Goal: Browse casually

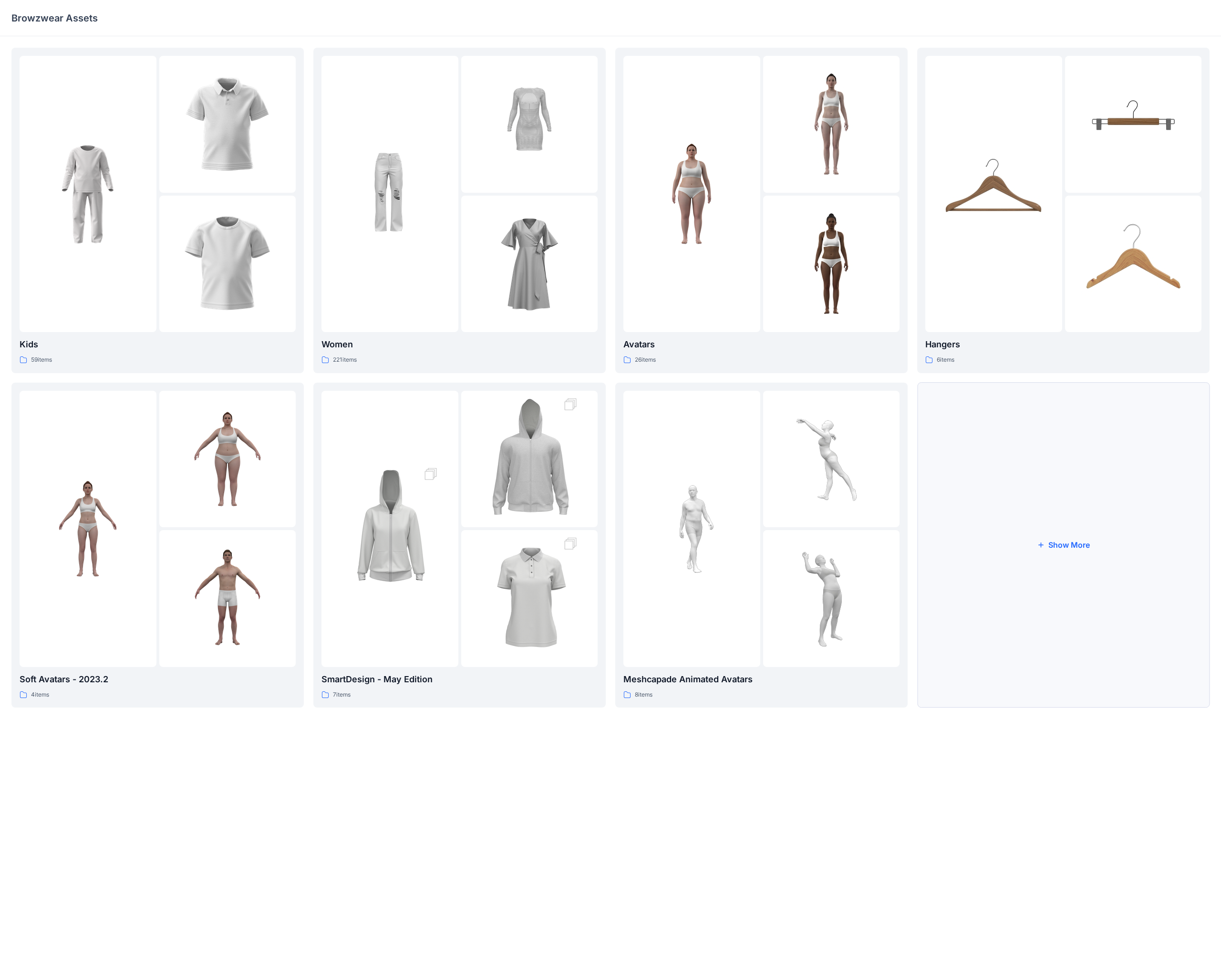
click at [477, 381] on button "Show More" at bounding box center [1063, 545] width 292 height 325
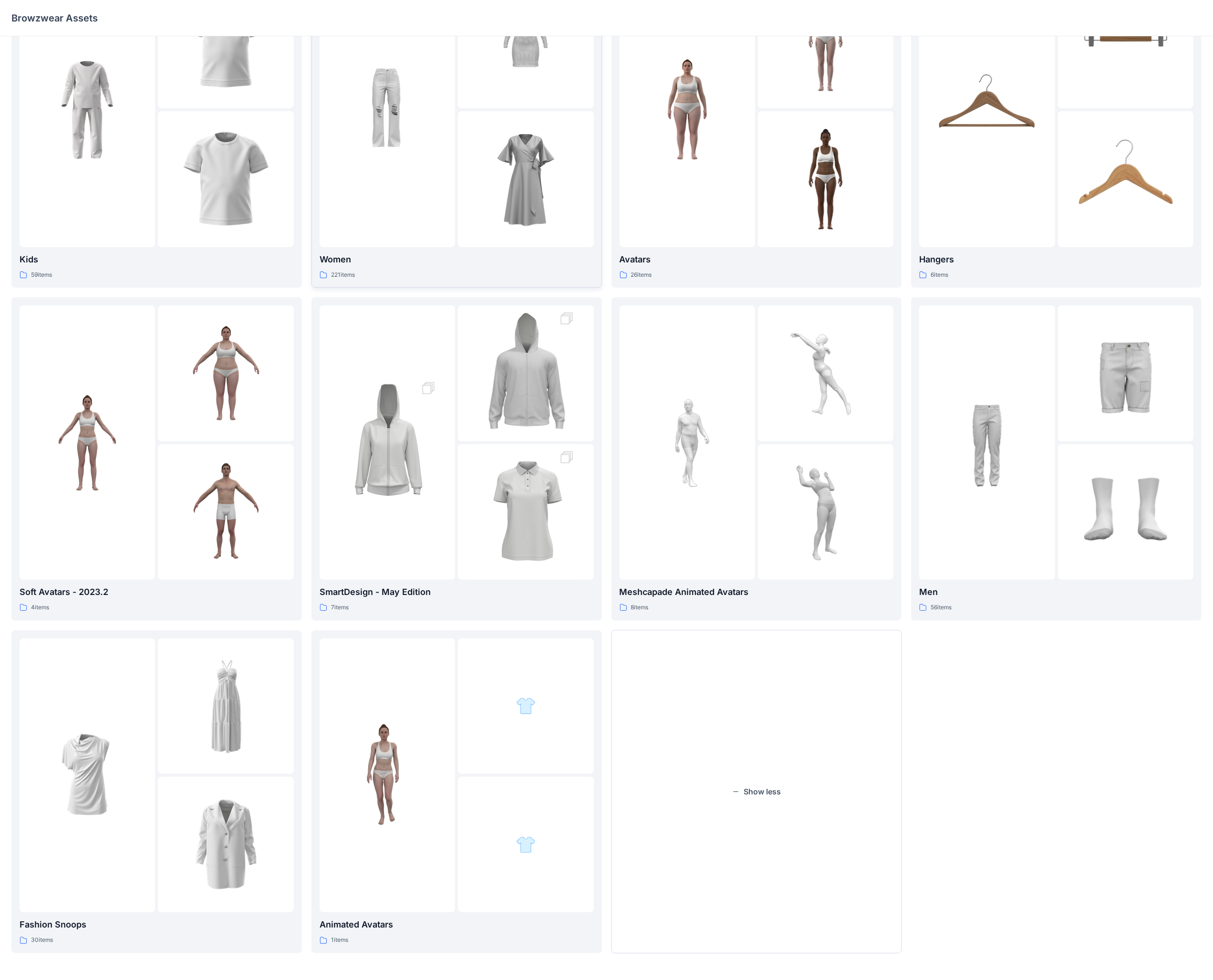
scroll to position [35, 0]
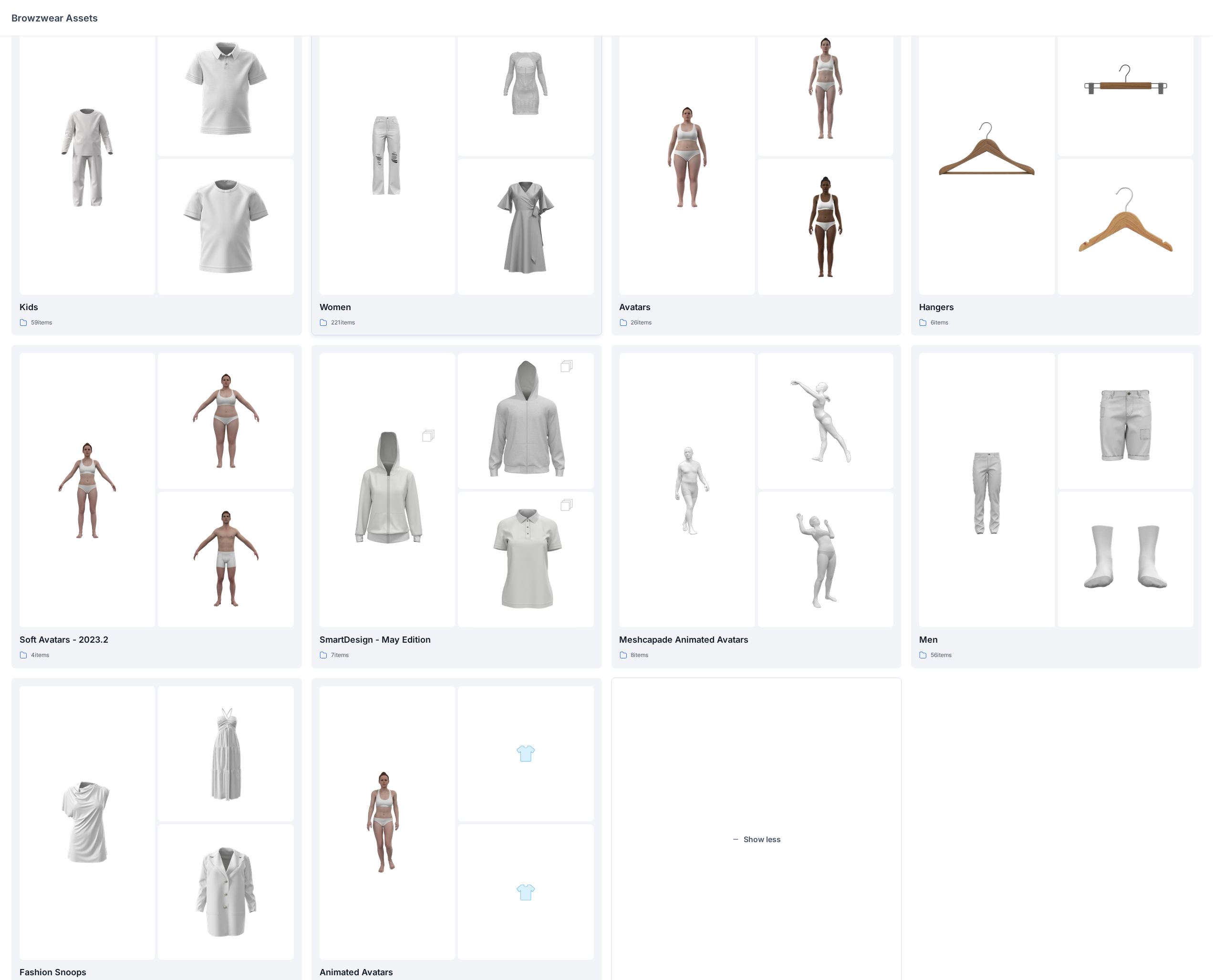
click at [399, 171] on img at bounding box center [387, 157] width 105 height 105
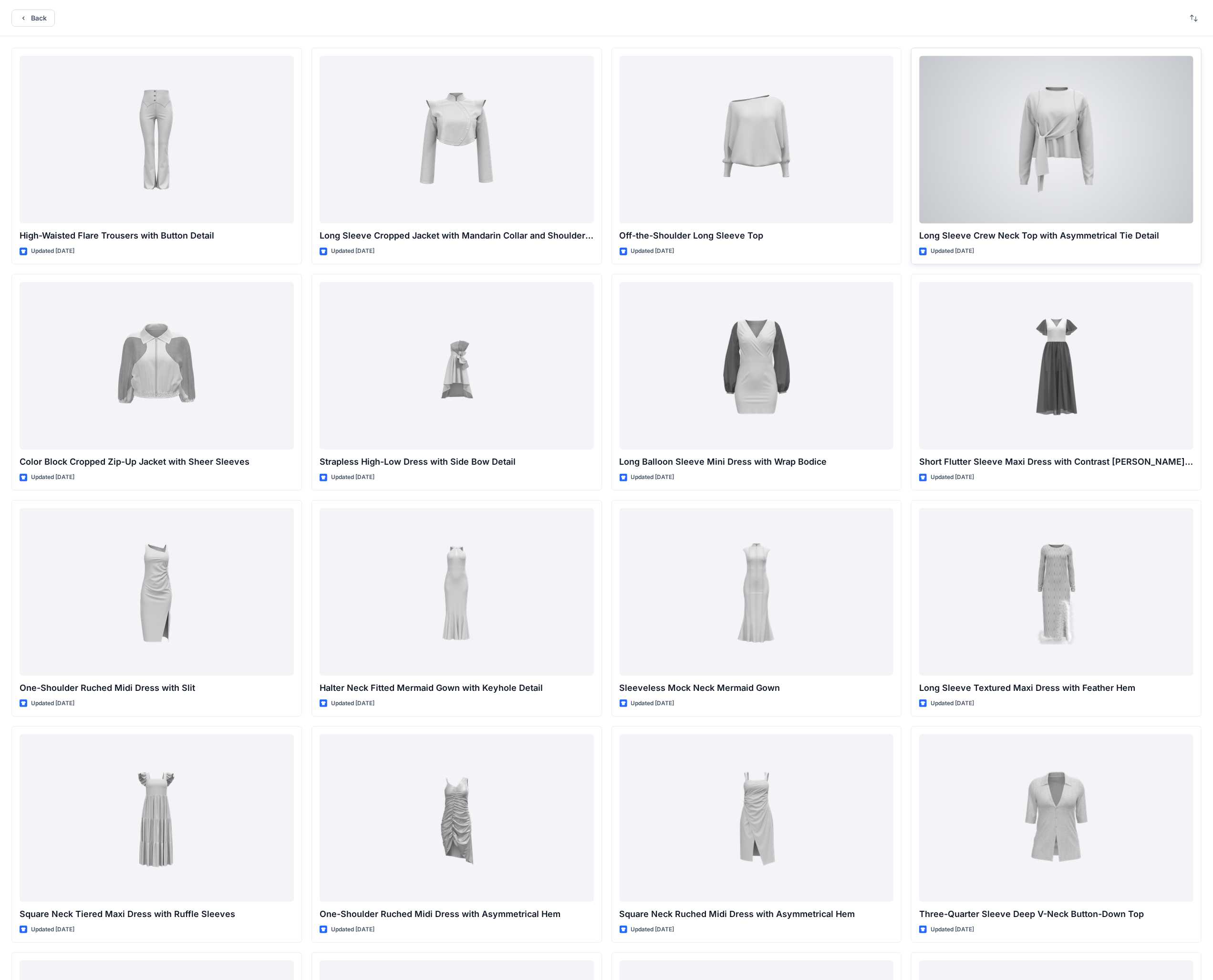
click at [477, 160] on div at bounding box center [1057, 139] width 275 height 168
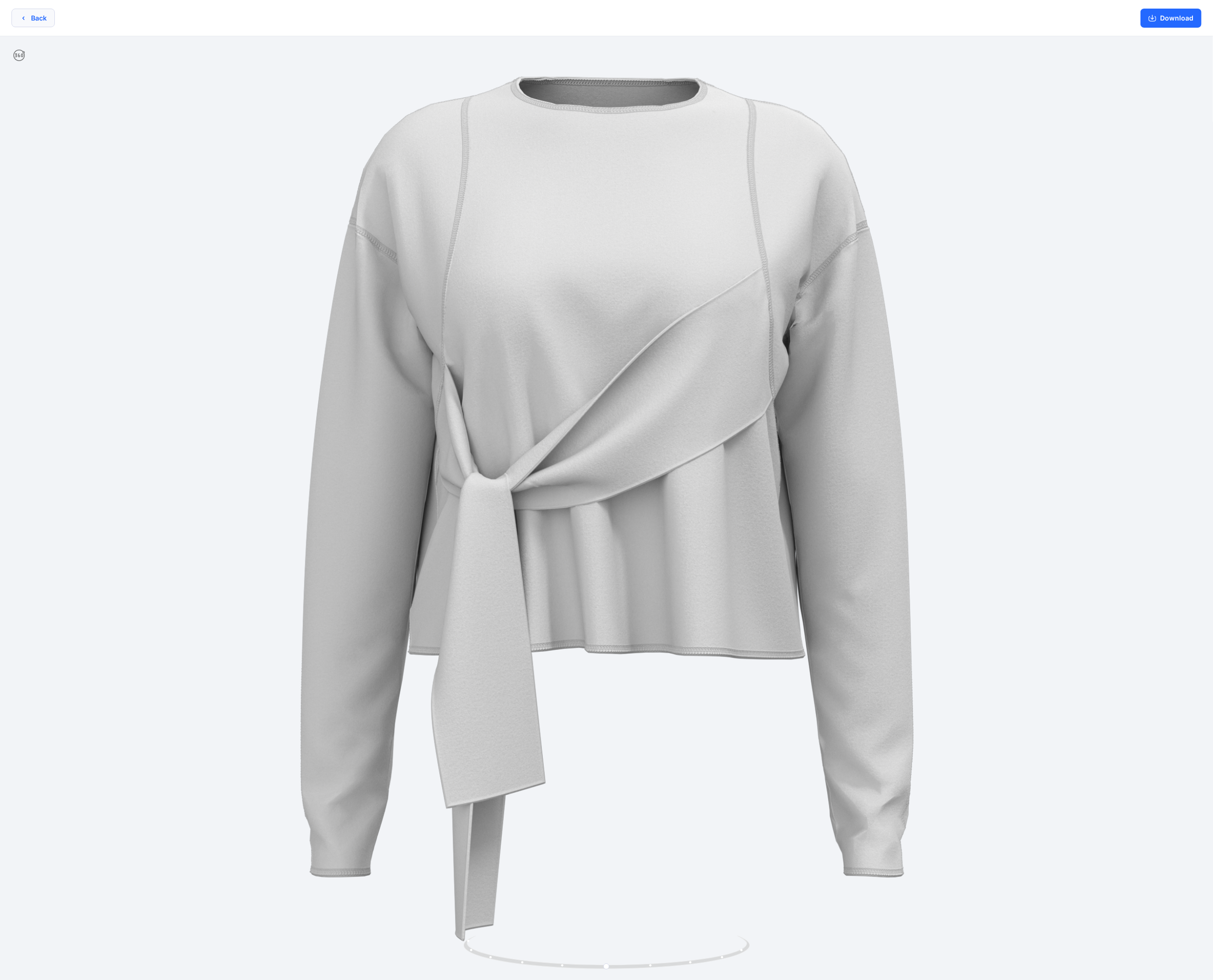
click at [18, 14] on button "Back" at bounding box center [33, 18] width 44 height 19
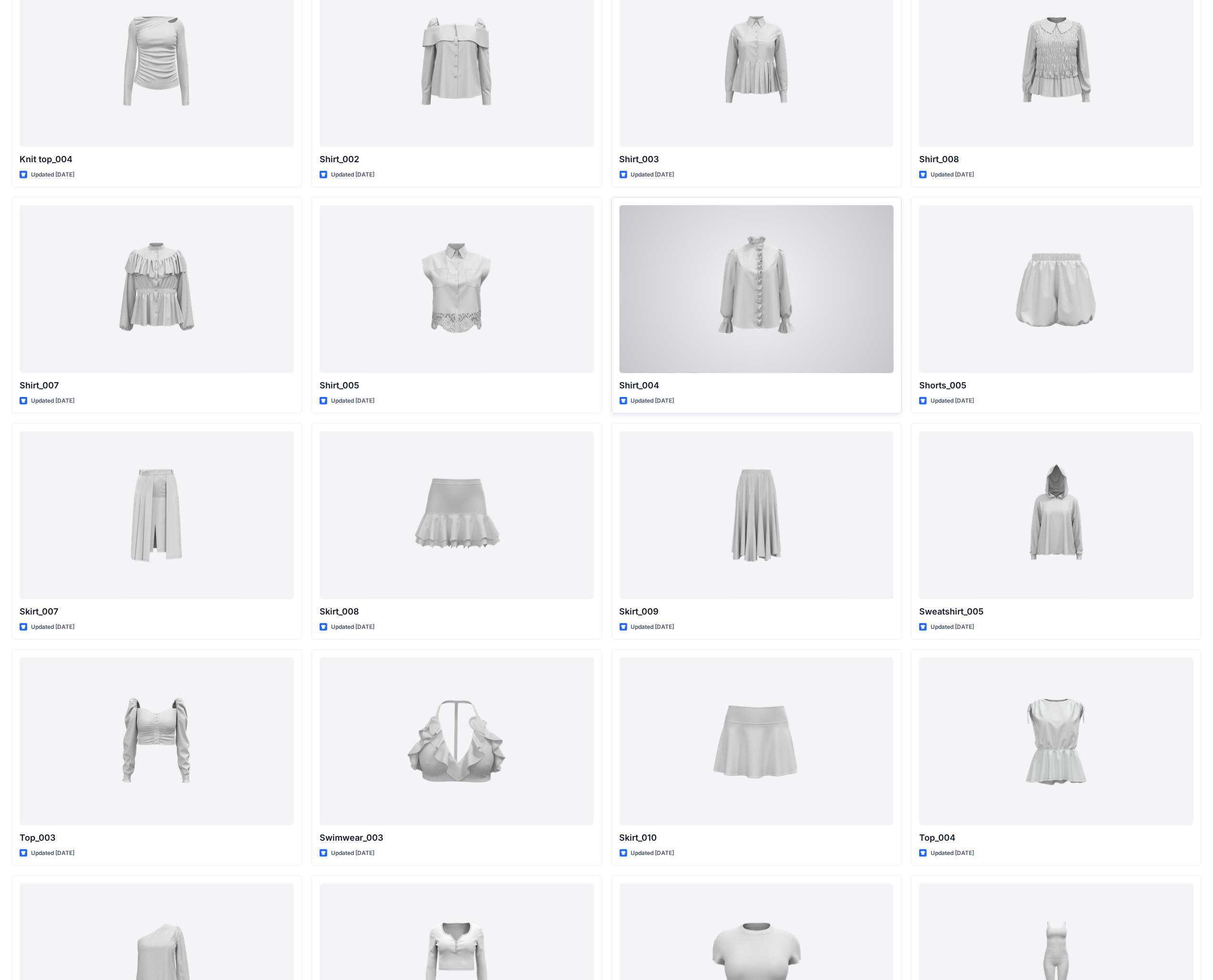
scroll to position [4374, 0]
click at [477, 297] on div at bounding box center [757, 286] width 275 height 168
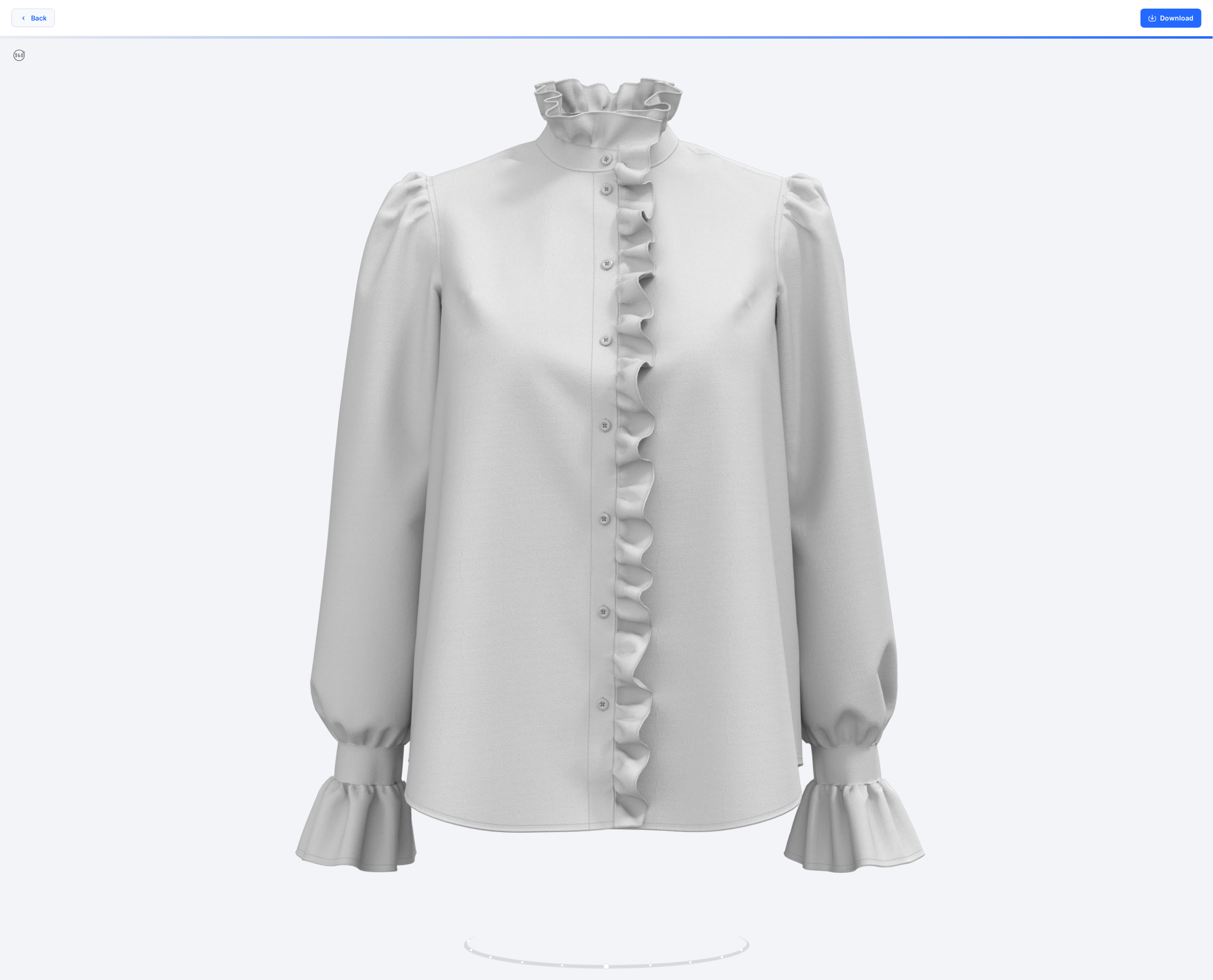
click at [41, 20] on button "Back" at bounding box center [33, 18] width 44 height 19
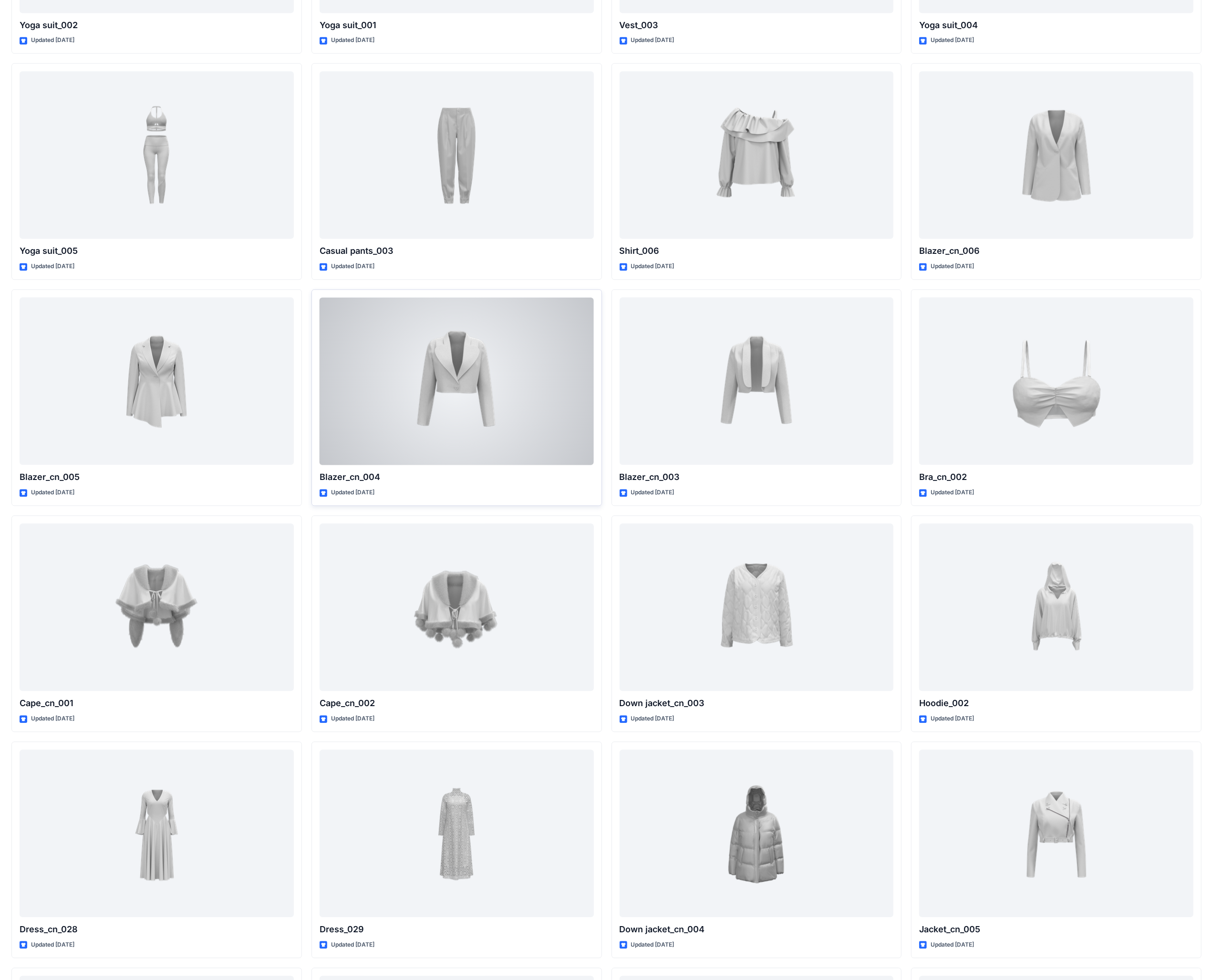
scroll to position [5778, 0]
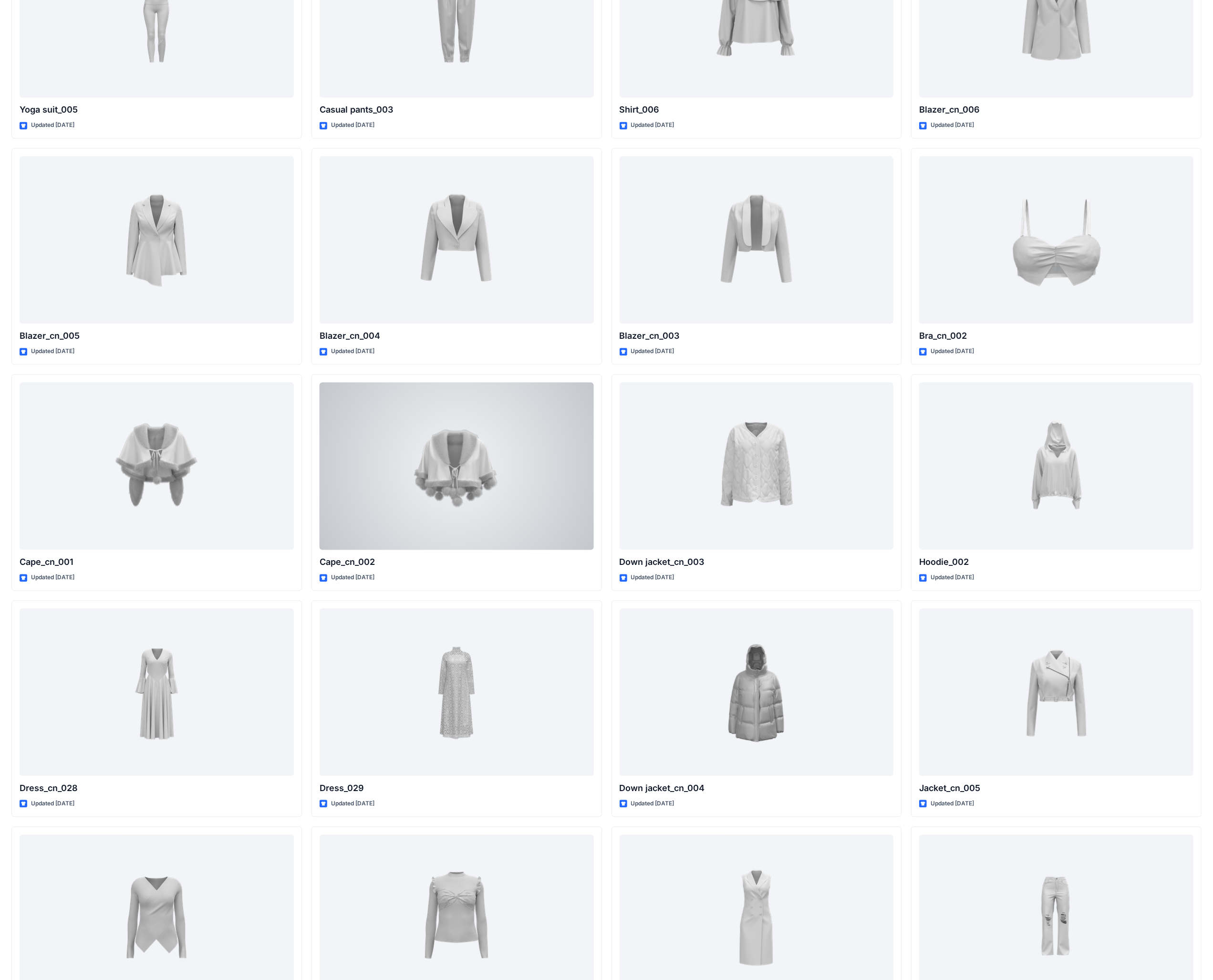
click at [459, 381] on div at bounding box center [457, 465] width 275 height 168
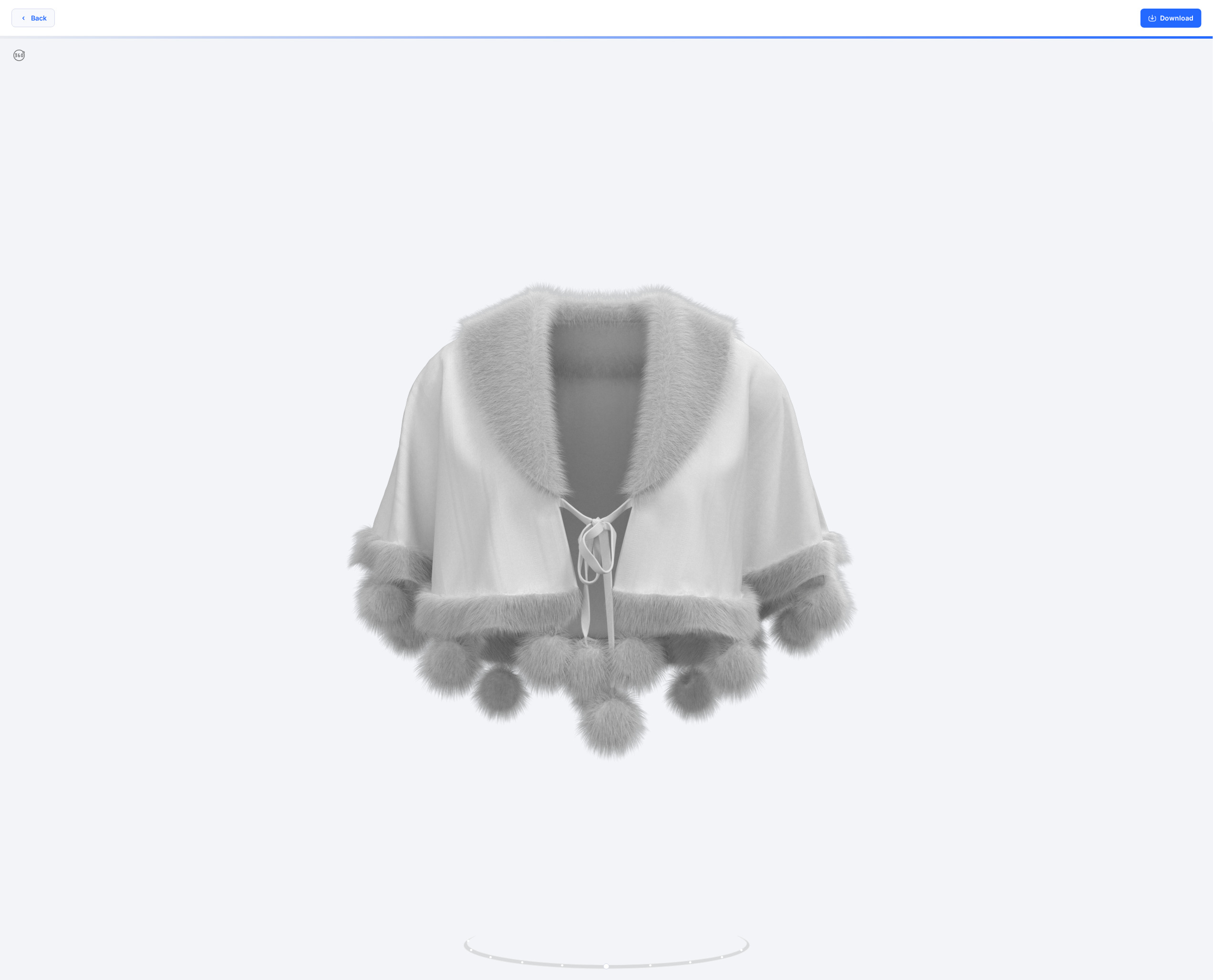
click at [34, 16] on button "Back" at bounding box center [33, 18] width 44 height 19
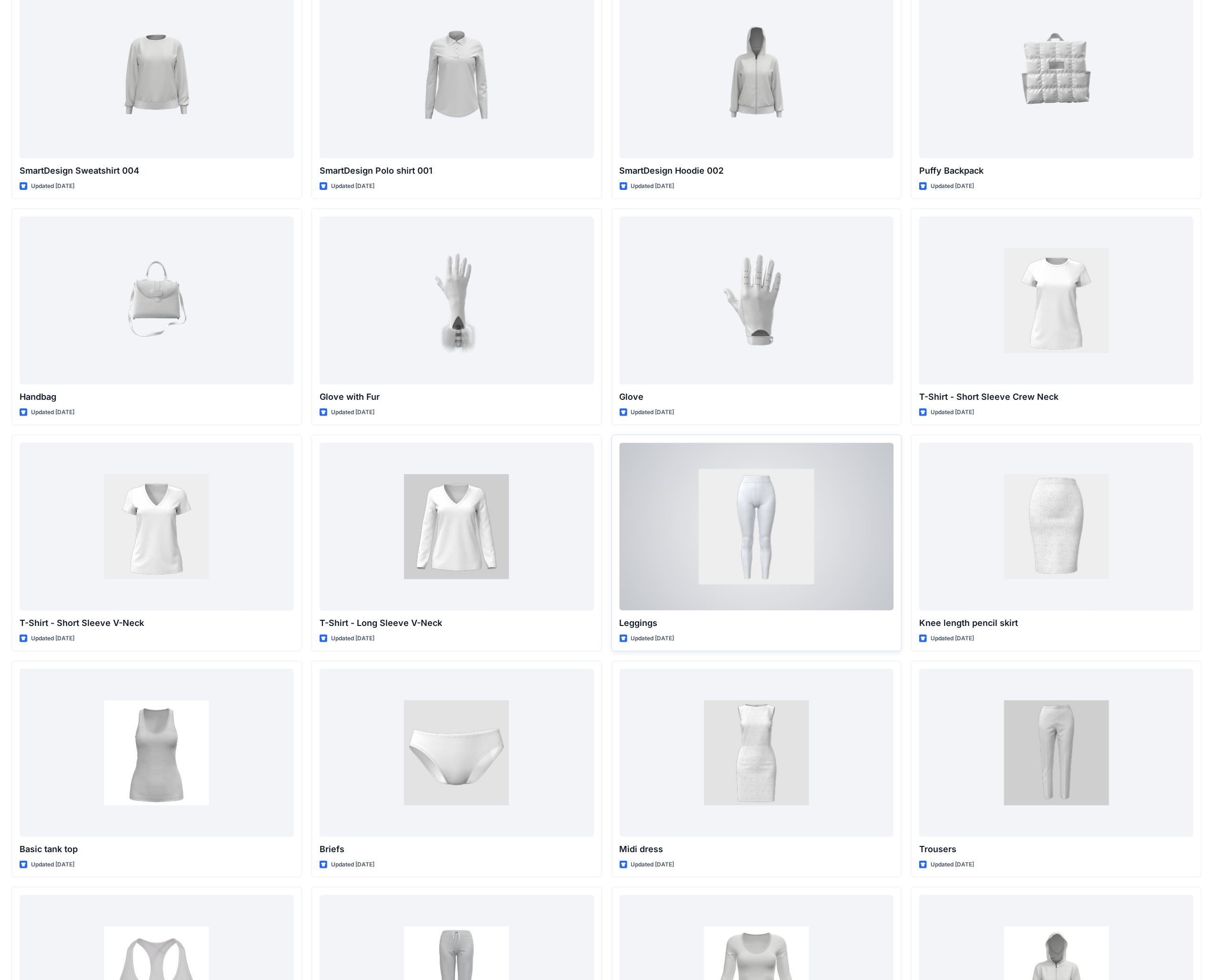
scroll to position [7573, 0]
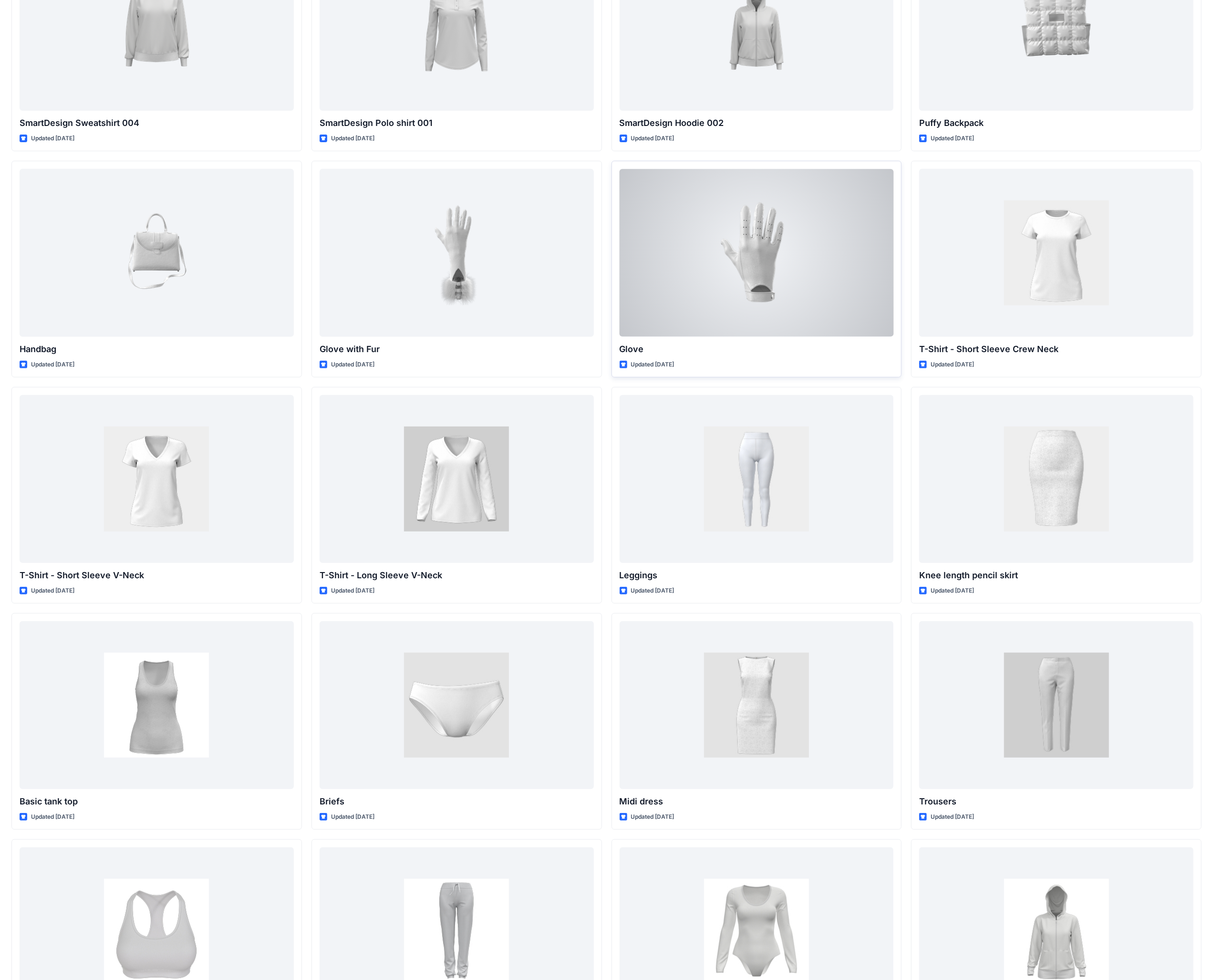
click at [477, 253] on div at bounding box center [757, 252] width 275 height 168
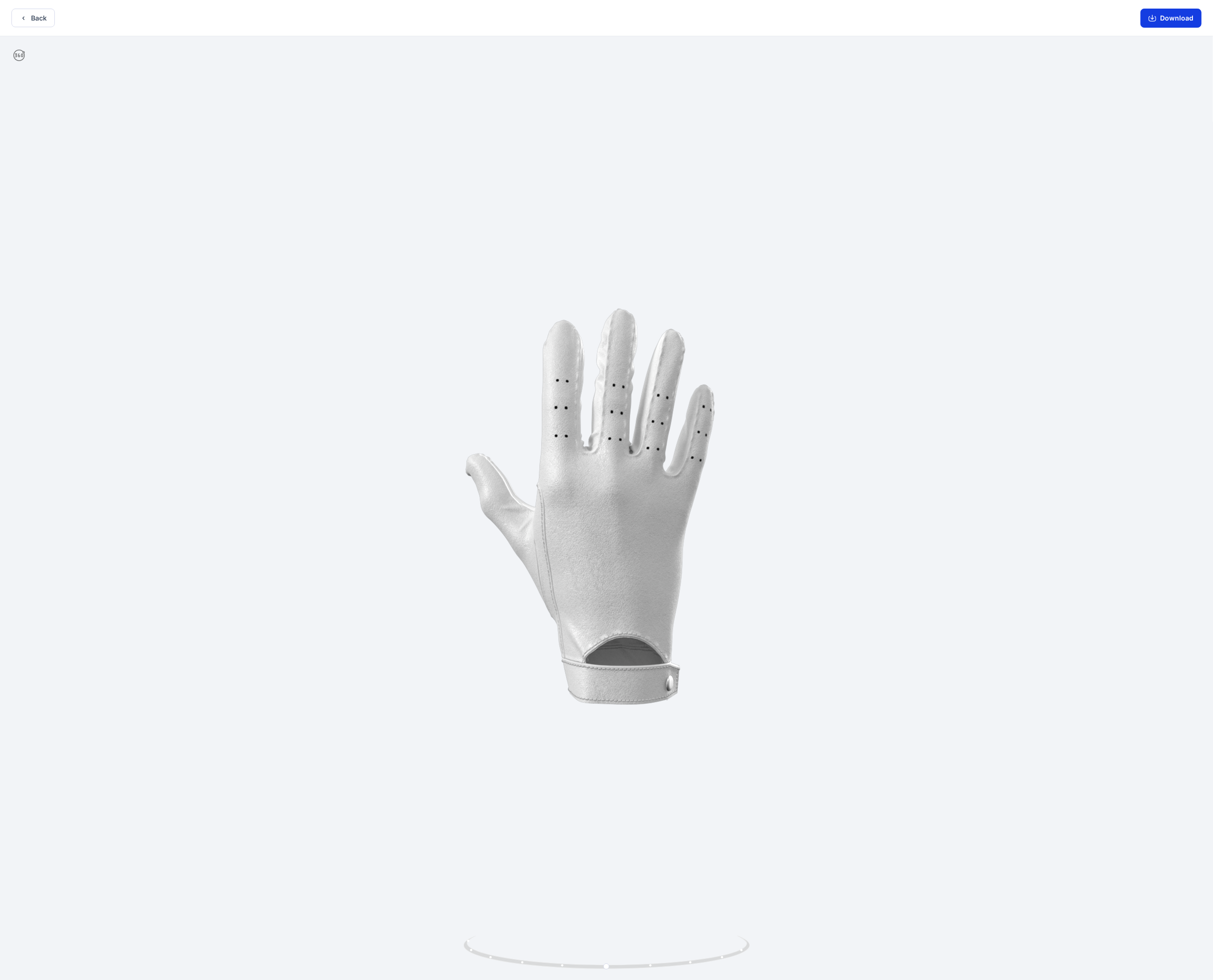
click at [477, 18] on icon "button" at bounding box center [1152, 18] width 8 height 8
click at [38, 18] on button "Back" at bounding box center [33, 18] width 44 height 19
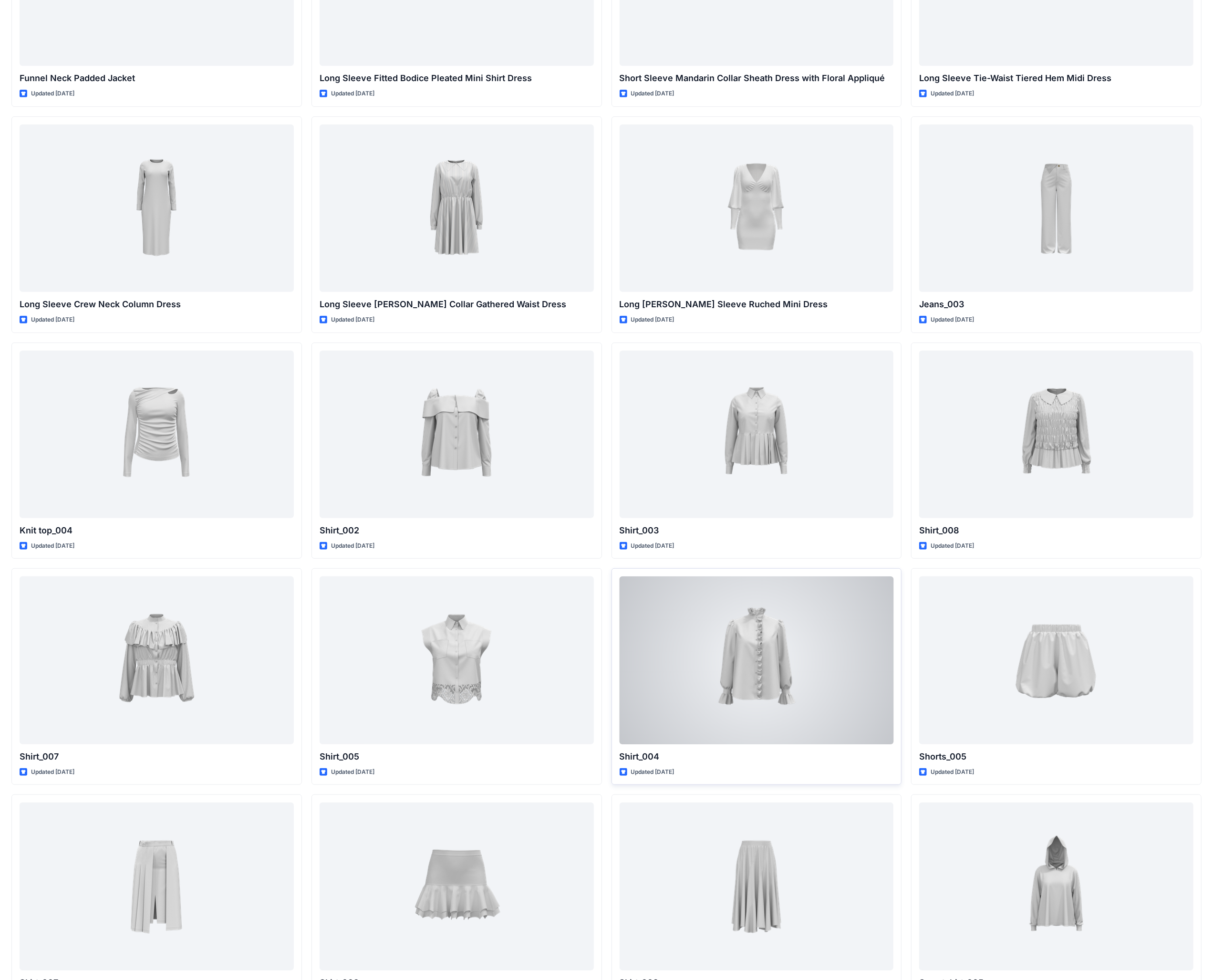
scroll to position [3965, 0]
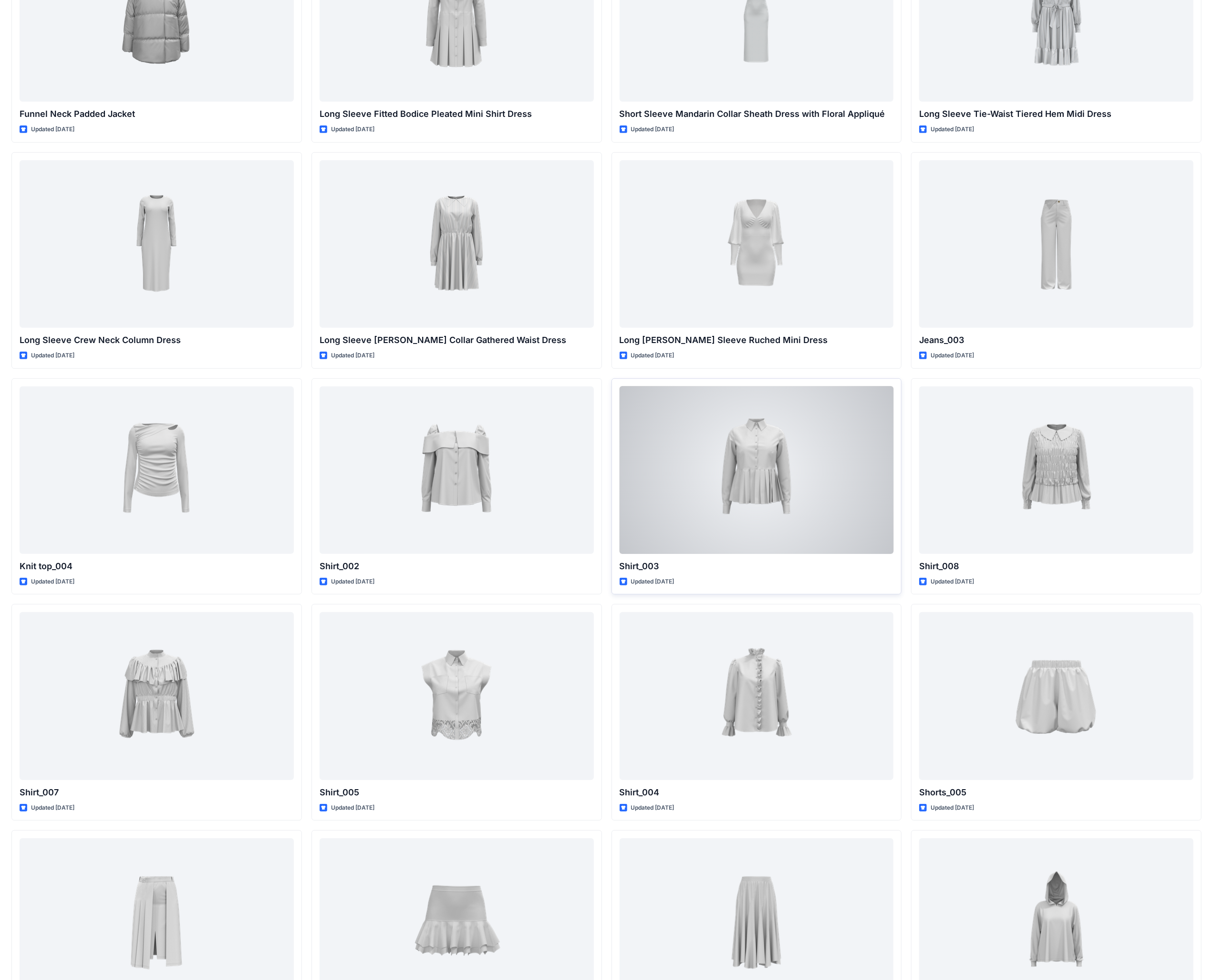
click at [477, 381] on div at bounding box center [757, 470] width 275 height 168
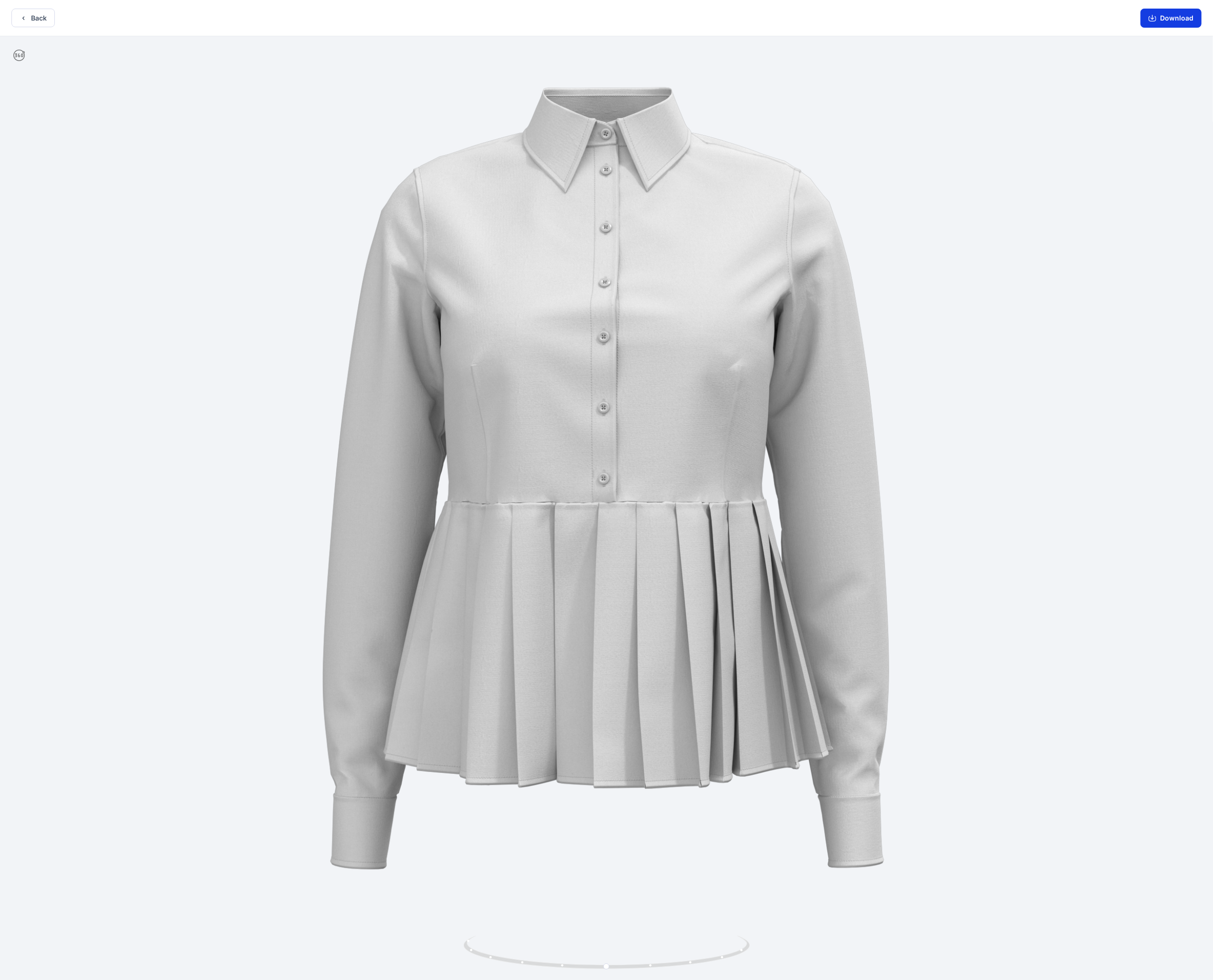
click at [477, 14] on button "Download" at bounding box center [1171, 18] width 61 height 19
click at [25, 12] on button "Back" at bounding box center [33, 18] width 44 height 19
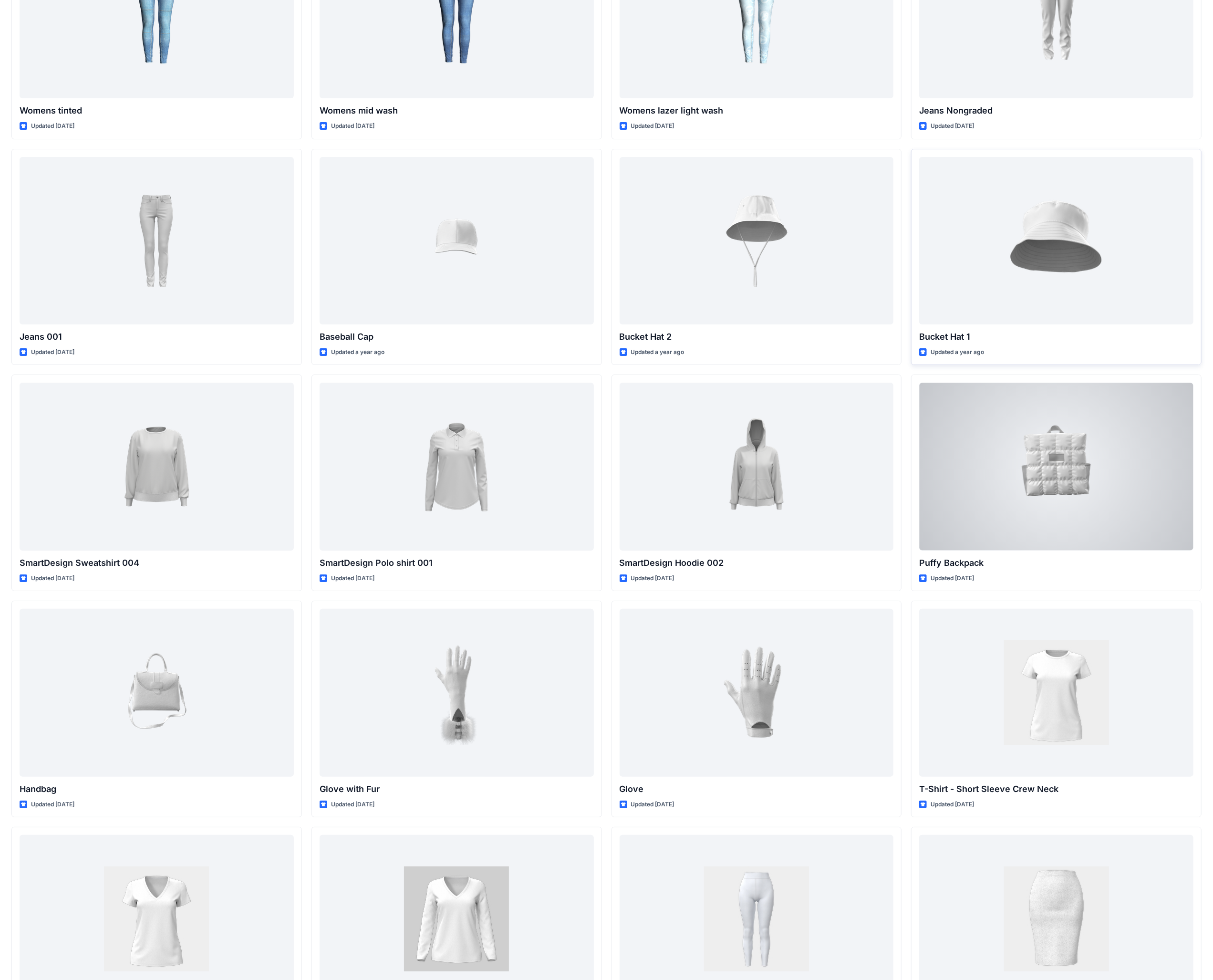
scroll to position [6799, 0]
